Goal: Information Seeking & Learning: Learn about a topic

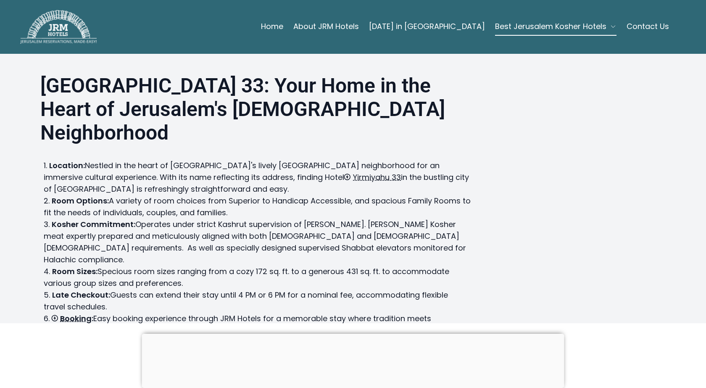
click at [352, 334] on div at bounding box center [353, 334] width 422 height 0
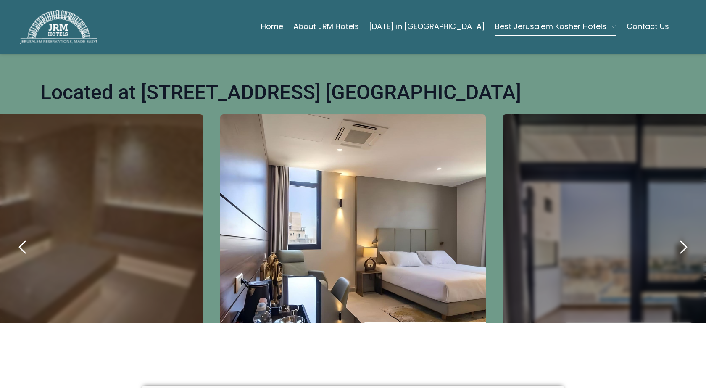
scroll to position [420, 0]
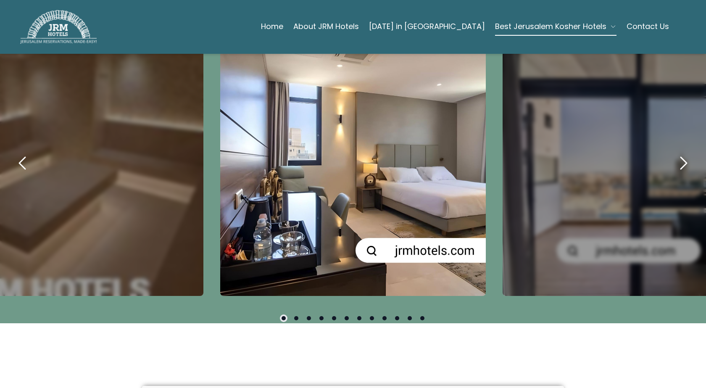
click at [417, 174] on div "carousel-slider" at bounding box center [353, 163] width 266 height 266
click at [679, 153] on icon "next" at bounding box center [683, 163] width 20 height 20
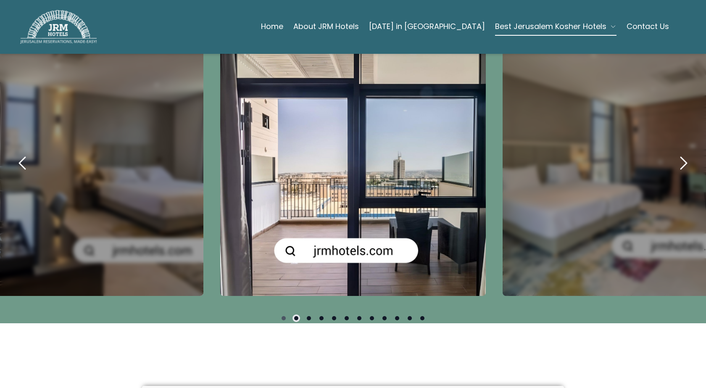
click at [679, 153] on icon "next" at bounding box center [683, 163] width 20 height 20
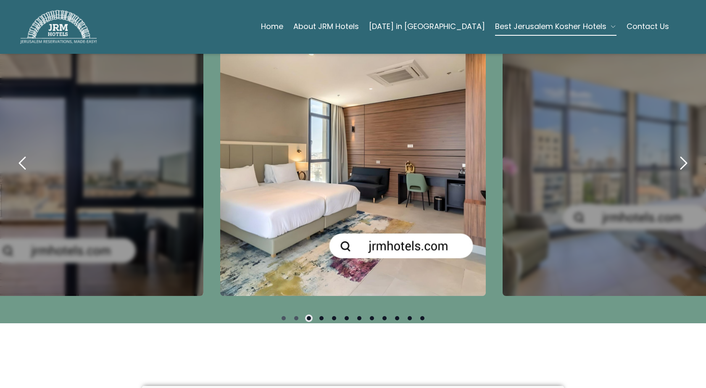
click at [679, 153] on icon "next" at bounding box center [683, 163] width 20 height 20
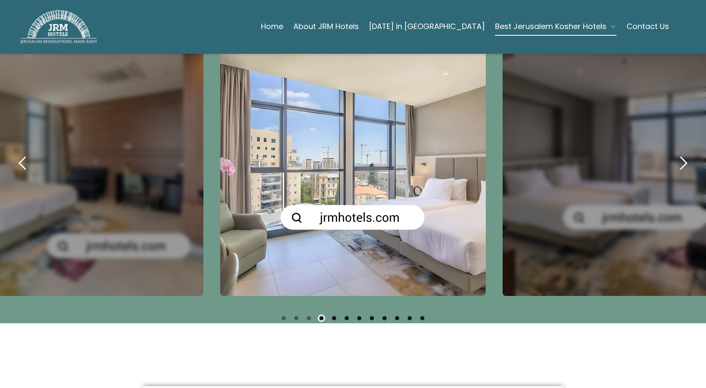
click at [679, 153] on icon "next" at bounding box center [683, 163] width 20 height 20
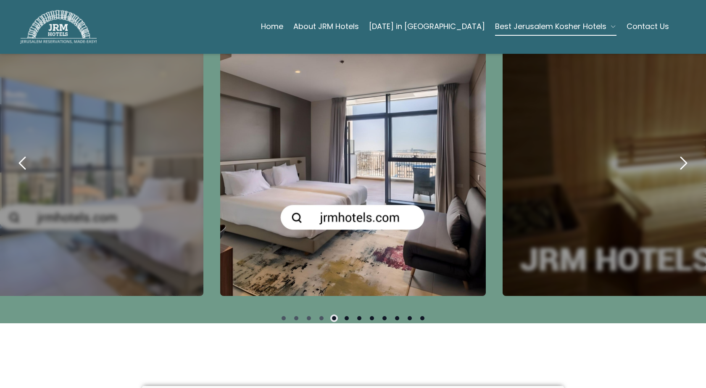
click at [679, 153] on icon "next" at bounding box center [683, 163] width 20 height 20
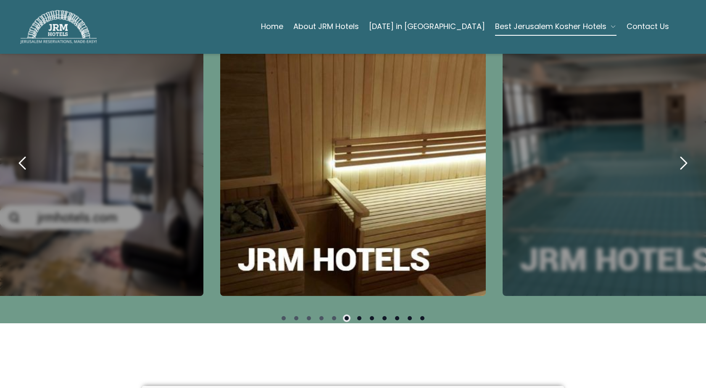
click at [679, 153] on icon "next" at bounding box center [683, 163] width 20 height 20
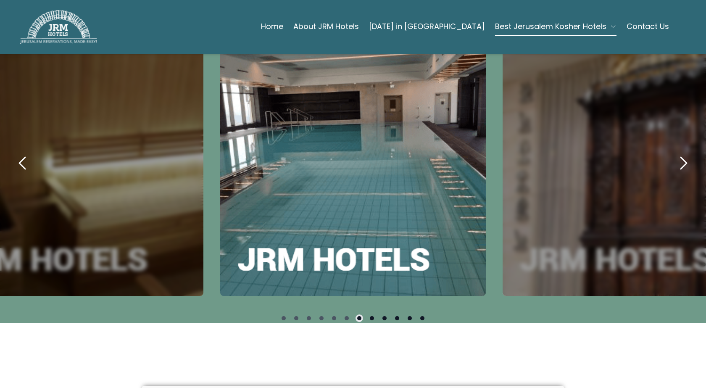
click at [679, 153] on icon "next" at bounding box center [683, 163] width 20 height 20
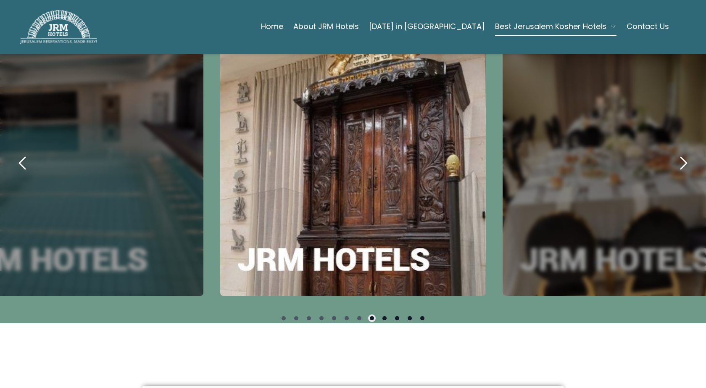
click at [679, 153] on icon "next" at bounding box center [683, 163] width 20 height 20
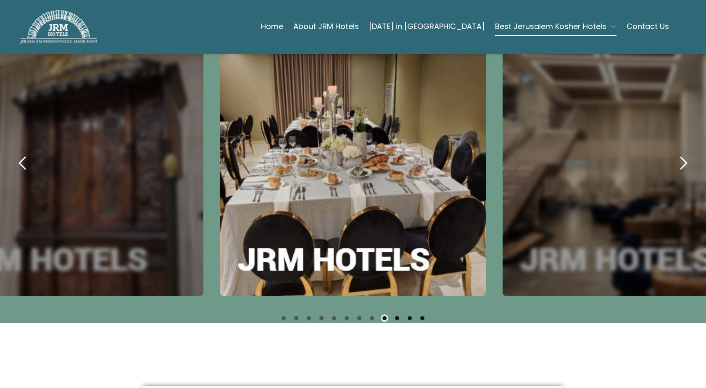
click at [678, 153] on icon "next" at bounding box center [683, 163] width 20 height 20
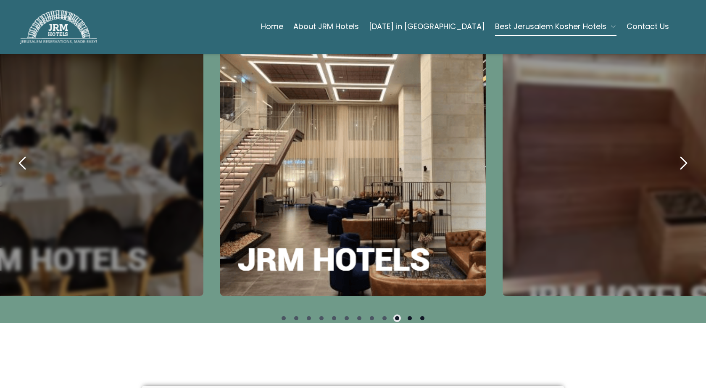
click at [681, 157] on icon "next" at bounding box center [684, 163] width 6 height 12
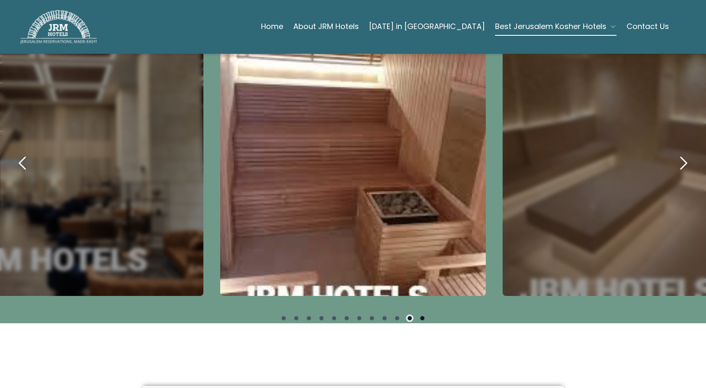
click at [681, 157] on icon "next" at bounding box center [684, 163] width 6 height 12
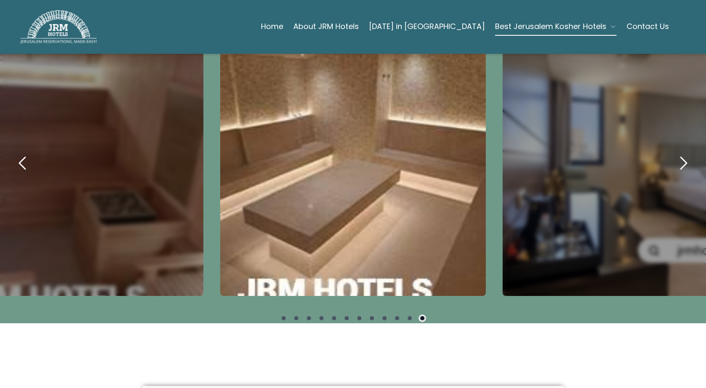
click at [681, 157] on icon "next" at bounding box center [684, 163] width 6 height 12
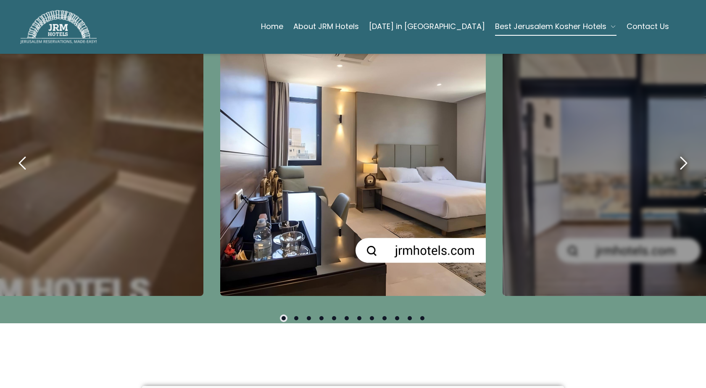
click at [681, 157] on icon "next" at bounding box center [684, 163] width 6 height 12
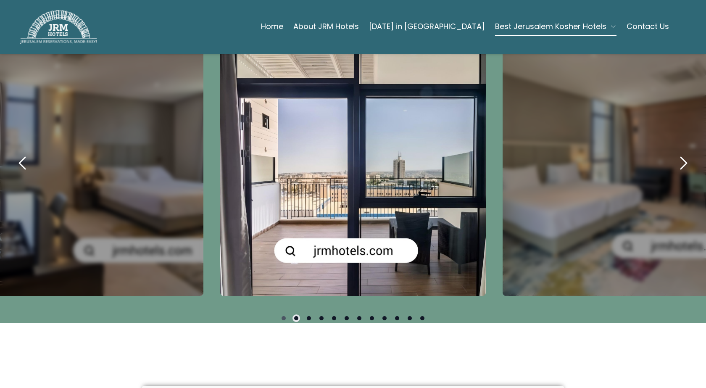
click at [681, 157] on icon "next" at bounding box center [684, 163] width 6 height 12
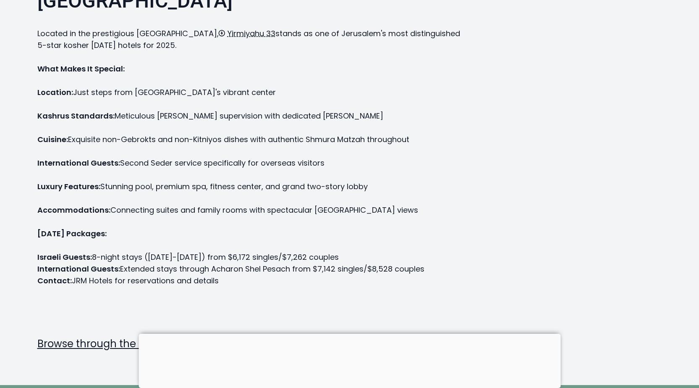
scroll to position [126, 0]
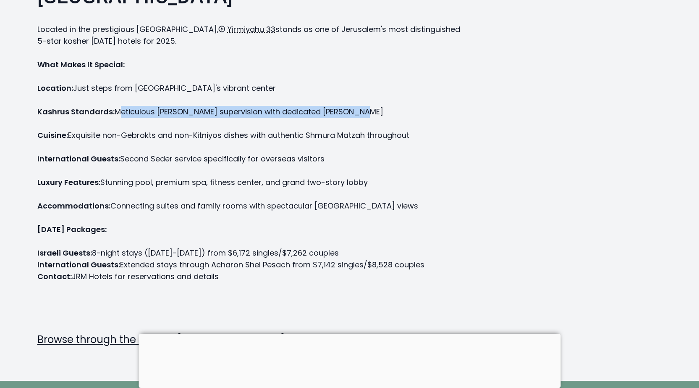
drag, startPoint x: 122, startPoint y: 113, endPoint x: 355, endPoint y: 108, distance: 232.4
click at [359, 109] on p "Location: Just steps from [GEOGRAPHIC_DATA]'s vibrant center Kashrus Standards:…" at bounding box center [252, 158] width 430 height 153
click at [221, 112] on p "Location: Just steps from Jerusalem's vibrant center Kashrus Standards: Meticul…" at bounding box center [252, 158] width 430 height 153
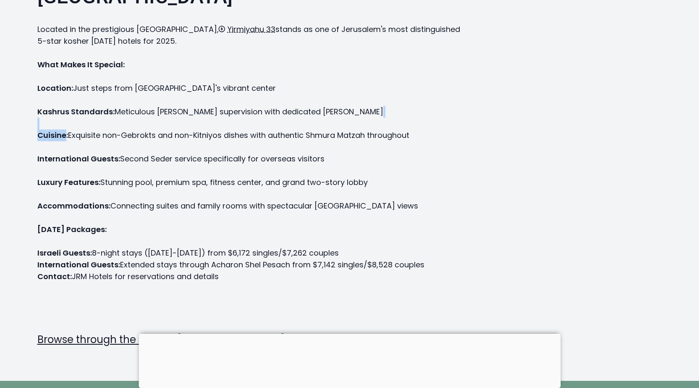
drag, startPoint x: 404, startPoint y: 128, endPoint x: 66, endPoint y: 137, distance: 338.3
click at [66, 137] on p "Location: Just steps from Jerusalem's vibrant center Kashrus Standards: Meticul…" at bounding box center [252, 158] width 430 height 153
click at [237, 131] on p "Location: Just steps from Jerusalem's vibrant center Kashrus Standards: Meticul…" at bounding box center [252, 158] width 430 height 153
drag, startPoint x: 119, startPoint y: 165, endPoint x: 251, endPoint y: 156, distance: 132.7
click at [251, 155] on p "Location: Just steps from Jerusalem's vibrant center Kashrus Standards: Meticul…" at bounding box center [252, 158] width 430 height 153
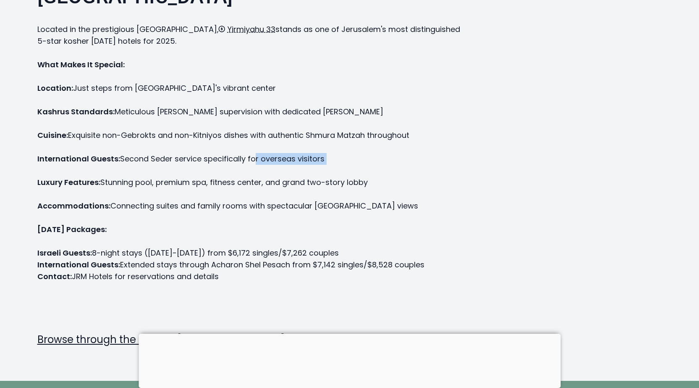
click at [142, 166] on p "Location: Just steps from Jerusalem's vibrant center Kashrus Standards: Meticul…" at bounding box center [252, 158] width 430 height 153
drag, startPoint x: 90, startPoint y: 183, endPoint x: 234, endPoint y: 181, distance: 144.1
click at [234, 181] on p "Location: Just steps from Jerusalem's vibrant center Kashrus Standards: Meticul…" at bounding box center [252, 158] width 430 height 153
click at [119, 165] on p "Location: Just steps from Jerusalem's vibrant center Kashrus Standards: Meticul…" at bounding box center [252, 158] width 430 height 153
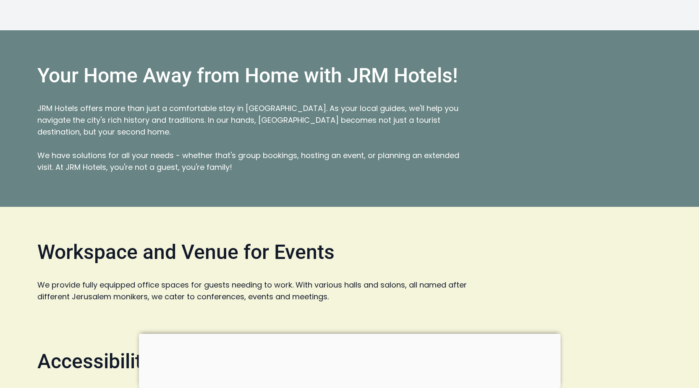
scroll to position [1806, 0]
